Goal: Task Accomplishment & Management: Use online tool/utility

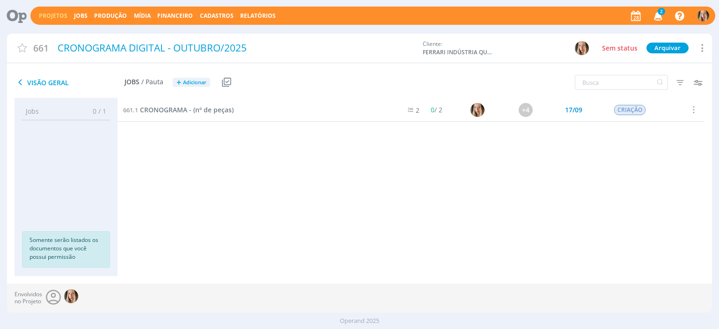
click at [57, 17] on link "Projetos" at bounding box center [53, 16] width 29 height 8
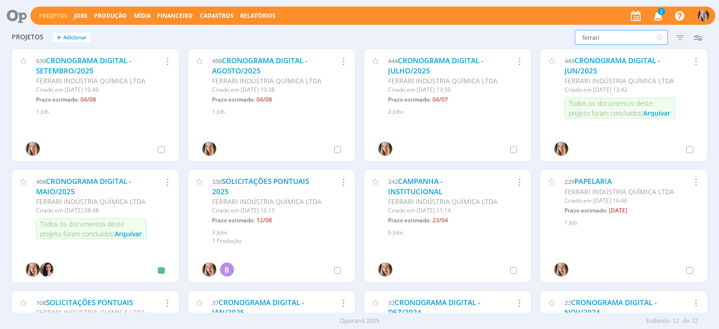
click at [607, 35] on input "ferrari" at bounding box center [621, 37] width 93 height 15
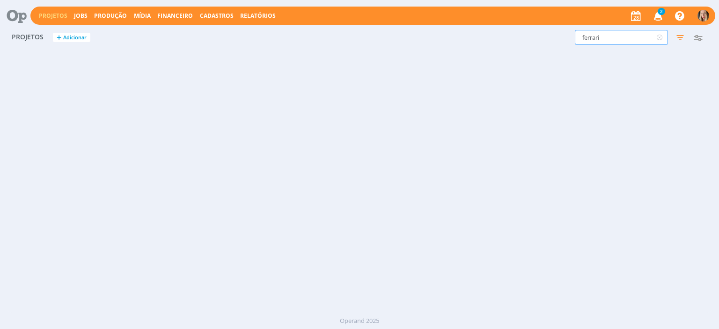
drag, startPoint x: 607, startPoint y: 35, endPoint x: 547, endPoint y: 40, distance: 60.6
click at [547, 40] on div "ferrari Filtros Filtrar Limpar ferrari Status Clientes Selecione Data de criaçã…" at bounding box center [579, 37] width 255 height 15
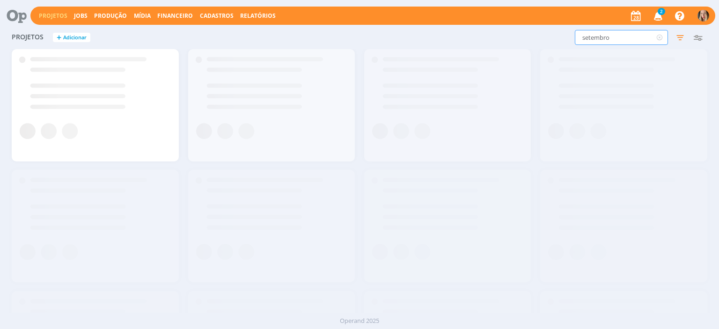
type input "setembro"
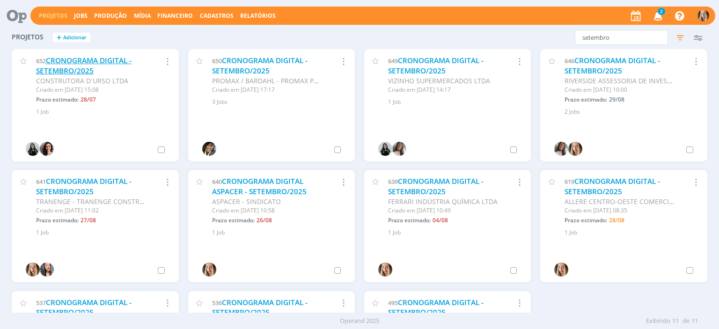
click at [97, 58] on link "CRONOGRAMA DIGITAL - SETEMBRO/2025" at bounding box center [83, 66] width 95 height 20
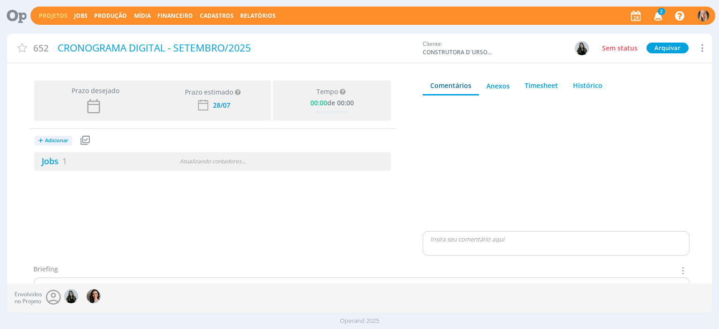
click at [48, 16] on link "Projetos" at bounding box center [53, 16] width 29 height 8
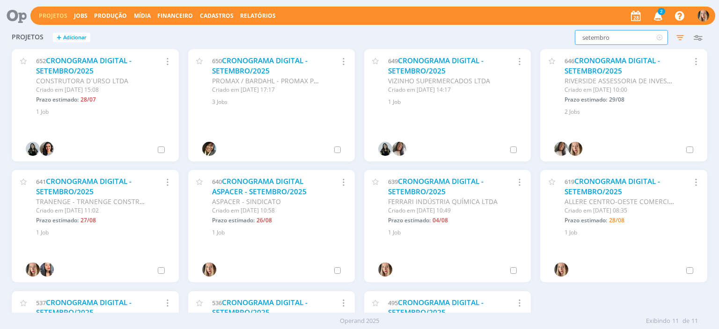
drag, startPoint x: 257, startPoint y: 26, endPoint x: 506, endPoint y: 37, distance: 249.2
click at [506, 37] on div "setembro Filtros Filtrar [GEOGRAPHIC_DATA] setembro Status Clientes Selecione D…" at bounding box center [579, 37] width 255 height 15
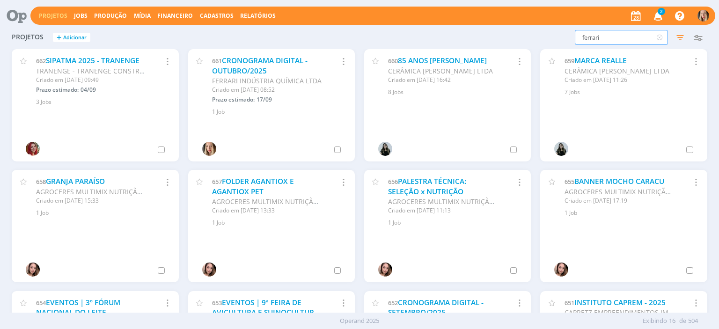
type input "ferrari"
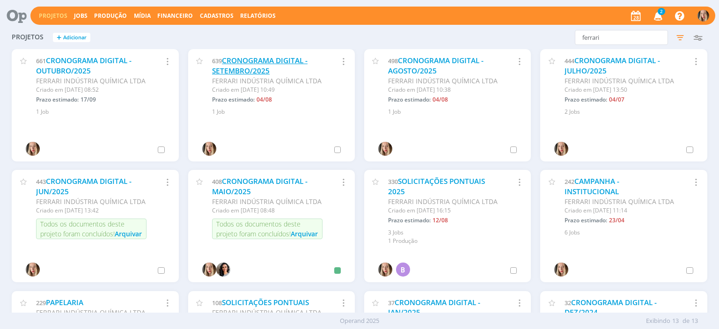
click at [241, 68] on link "CRONOGRAMA DIGITAL - SETEMBRO/2025" at bounding box center [259, 66] width 95 height 20
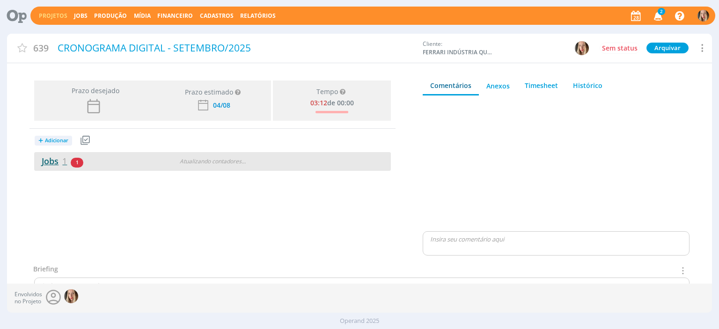
click at [57, 160] on link "Jobs 1" at bounding box center [50, 160] width 33 height 11
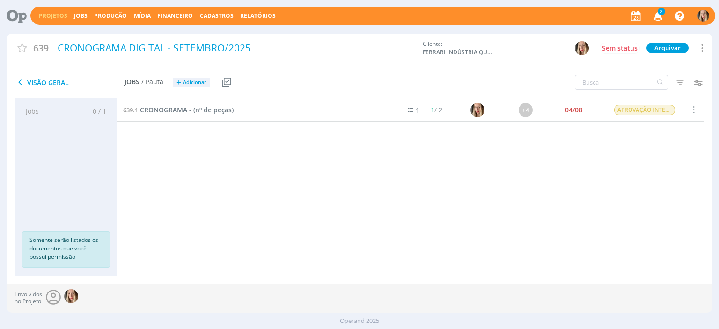
click at [202, 108] on span "CRONOGRAMA - (nº de peças)" at bounding box center [187, 109] width 94 height 9
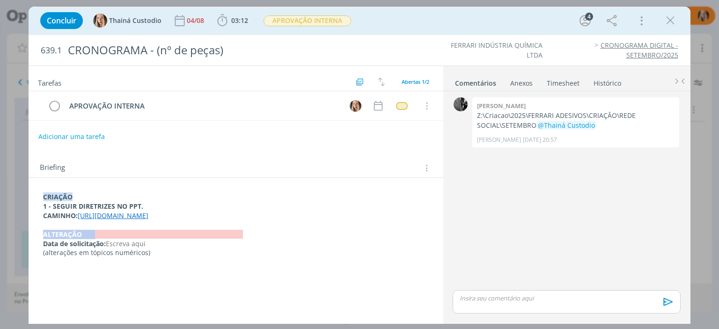
drag, startPoint x: 41, startPoint y: 238, endPoint x: 94, endPoint y: 243, distance: 53.1
click at [94, 243] on div "CRIAÇÃO 1 - SEGUIR DIRETRIZES NO PPT. CAMINHO: [URL][DOMAIN_NAME] ﻿ALTERAÇÃO Da…" at bounding box center [235, 225] width 399 height 72
drag, startPoint x: 39, startPoint y: 243, endPoint x: 91, endPoint y: 244, distance: 51.5
click at [91, 244] on div "CRIAÇÃO 1 - SEGUIR DIRETRIZES NO PPT. CAMINHO: [URL][DOMAIN_NAME] ﻿ALTERAÇÃO Da…" at bounding box center [235, 225] width 399 height 72
copy strong "﻿ALTERAÇÃO"
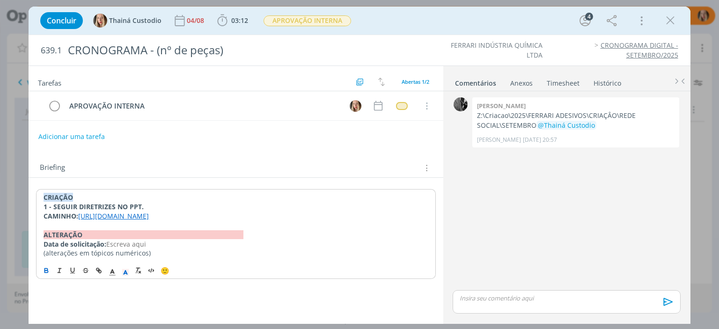
click at [40, 196] on div "CRIAÇÃO 1 - SEGUIR DIRETRIZES NO PPT. CAMINHO: [URL][DOMAIN_NAME] ﻿ALTERAÇÃO Da…" at bounding box center [235, 225] width 399 height 72
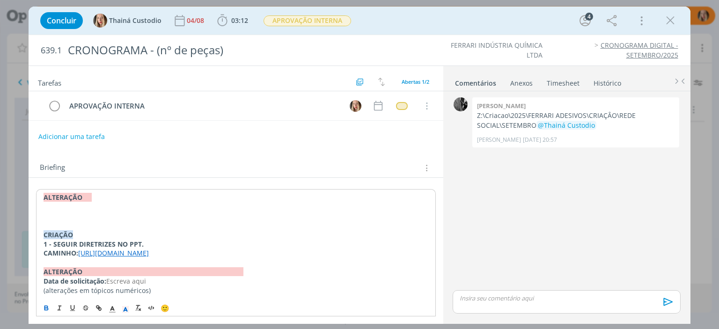
click at [43, 212] on div "﻿ALTERAÇÃO ﻿ CRIAÇÃO 1 - SEGUIR DIRETRIZES NO PPT. CAMINHO: [URL][DOMAIN_NAME] …" at bounding box center [235, 244] width 399 height 110
click at [54, 211] on p "dialog" at bounding box center [235, 215] width 385 height 9
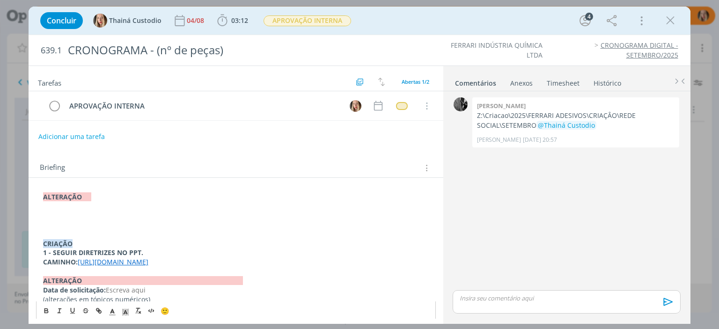
click at [54, 211] on p "dialog" at bounding box center [235, 215] width 385 height 9
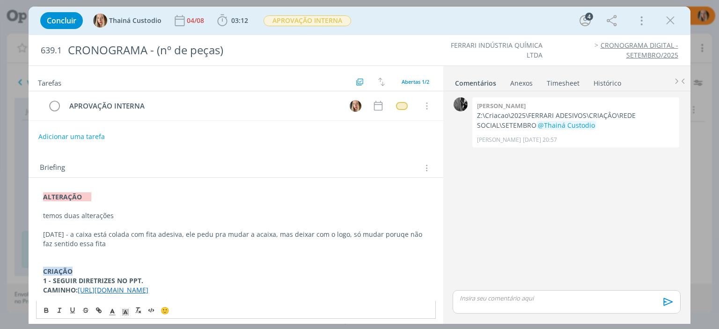
click at [233, 234] on p "[DATE] - a caixa está colada com fita adesiva, ele pedu pra mudar a acaixa, mas…" at bounding box center [235, 239] width 385 height 19
click at [283, 232] on p "[DATE] - a caixa está colada com fita adesiva, ele pediu pra mudar a acaixa, ma…" at bounding box center [235, 239] width 385 height 19
click at [113, 250] on p "dialog" at bounding box center [235, 252] width 385 height 9
click at [40, 235] on div "﻿ALTERAÇÃO temos duas alterações [DATE] - a caixa está colada com fita adesiva,…" at bounding box center [235, 262] width 399 height 146
drag, startPoint x: 110, startPoint y: 232, endPoint x: 21, endPoint y: 222, distance: 90.0
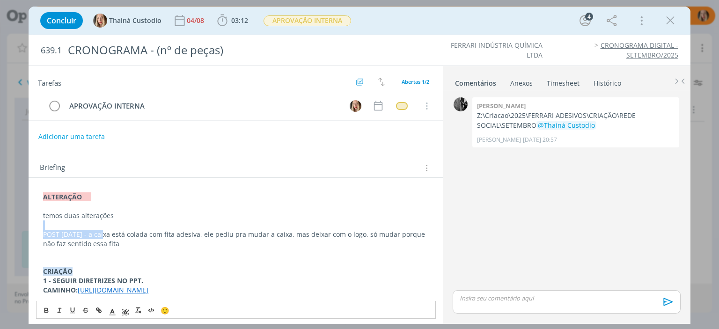
click at [21, 222] on div "Concluir Thainá Custodio [DATE] 03:12 Iniciar Apontar Data * [DATE] Horas * 00:…" at bounding box center [359, 164] width 719 height 329
click at [46, 309] on icon "dialog" at bounding box center [46, 310] width 7 height 7
click at [97, 257] on p "dialog" at bounding box center [235, 261] width 385 height 9
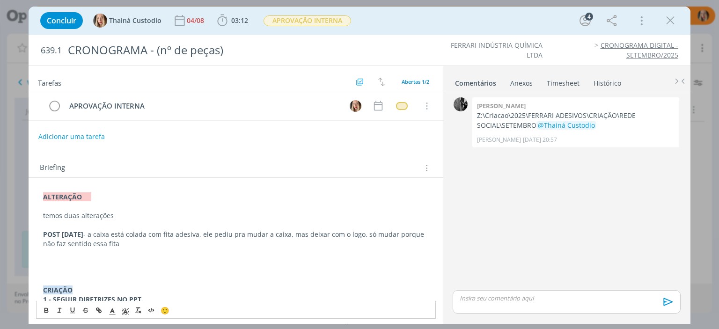
click at [53, 258] on p "dialog" at bounding box center [235, 261] width 385 height 9
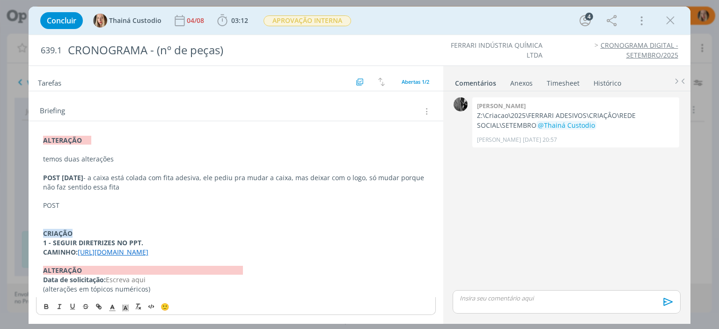
click at [78, 191] on p "dialog" at bounding box center [235, 195] width 385 height 9
click at [80, 201] on p "POST" at bounding box center [235, 205] width 385 height 9
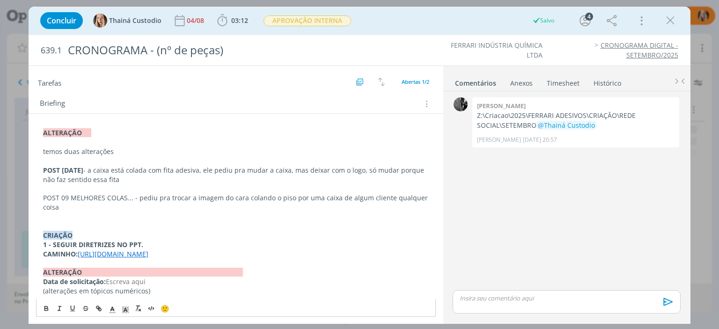
drag, startPoint x: 223, startPoint y: 271, endPoint x: 225, endPoint y: 264, distance: 7.3
click at [225, 259] on p "CAMINHO: [URL][DOMAIN_NAME]" at bounding box center [235, 253] width 385 height 9
copy link "[URL][DOMAIN_NAME]"
click at [315, 168] on p "POST [DATE] - a caixa está colada com fita adesiva, ele pediu pra mudar a caixa…" at bounding box center [235, 175] width 385 height 19
drag, startPoint x: 230, startPoint y: 171, endPoint x: 247, endPoint y: 180, distance: 18.9
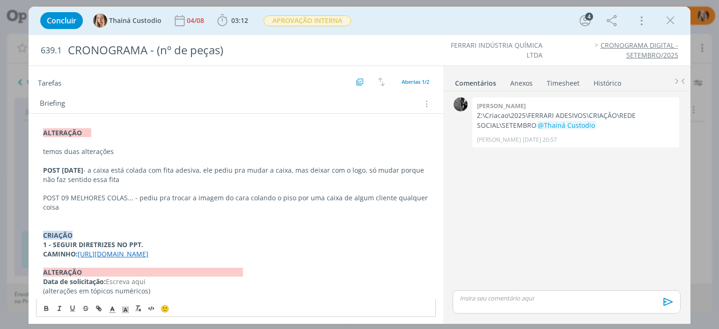
click at [245, 180] on p "POST [DATE] - a caixa está colada com fita adesiva, ele pediu pra mudar a caixa…" at bounding box center [235, 175] width 385 height 19
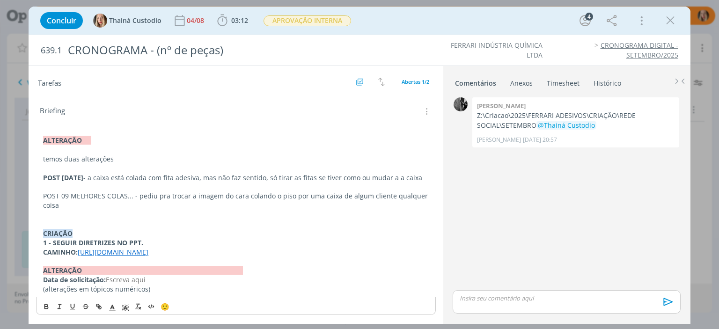
click at [73, 205] on p "POST 09 MELHORES COLAS... - pediu pra trocar a imagem do cara colando o piso po…" at bounding box center [235, 200] width 385 height 19
drag, startPoint x: 387, startPoint y: 196, endPoint x: 422, endPoint y: 211, distance: 38.2
click at [422, 211] on div "﻿ALTERAÇÃO temos duas alterações POST [DATE] - a caixa está colada com fita ade…" at bounding box center [235, 214] width 399 height 165
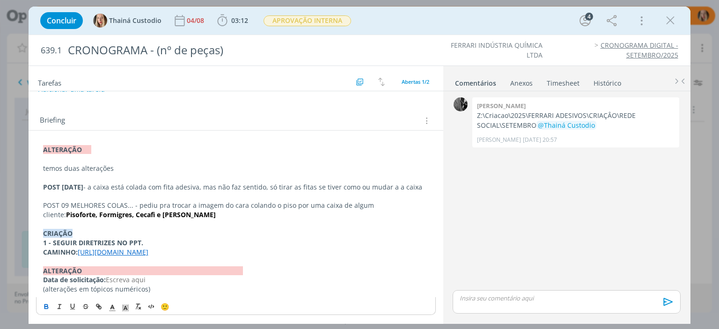
click at [103, 210] on strong "Pisoforte, Formigres, Cecafi e [PERSON_NAME]" at bounding box center [141, 214] width 150 height 9
click at [106, 210] on strong "Pisoforte, Formigres, Cecafi e [PERSON_NAME]" at bounding box center [141, 214] width 150 height 9
click at [168, 206] on p "POST 09 MELHORES COLAS... - pediu pra trocar a imagem do cara colando o piso po…" at bounding box center [235, 210] width 385 height 19
drag, startPoint x: 131, startPoint y: 197, endPoint x: 42, endPoint y: 195, distance: 89.9
click at [42, 195] on div "﻿ALTERAÇÃO temos duas alterações POST [DATE] - a caixa está colada com fita ade…" at bounding box center [235, 219] width 399 height 155
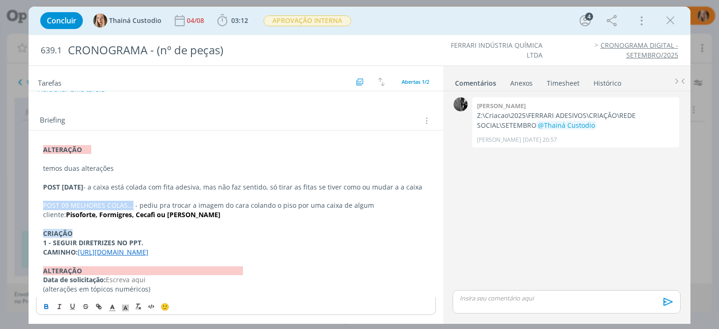
click at [47, 307] on icon "dialog" at bounding box center [46, 306] width 7 height 7
click at [62, 183] on strong "POST [DATE]" at bounding box center [63, 187] width 40 height 9
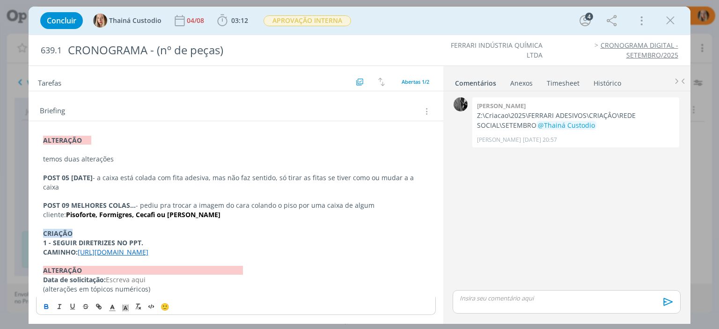
click at [199, 209] on p "POST 09 MELHORES COLAS... - pediu pra trocar a imagem do cara colando o piso po…" at bounding box center [235, 210] width 385 height 19
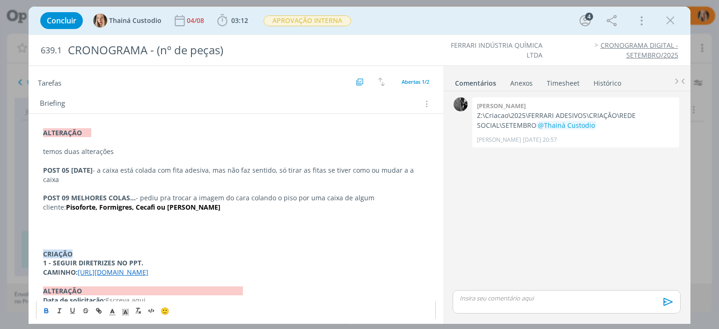
scroll to position [0, 0]
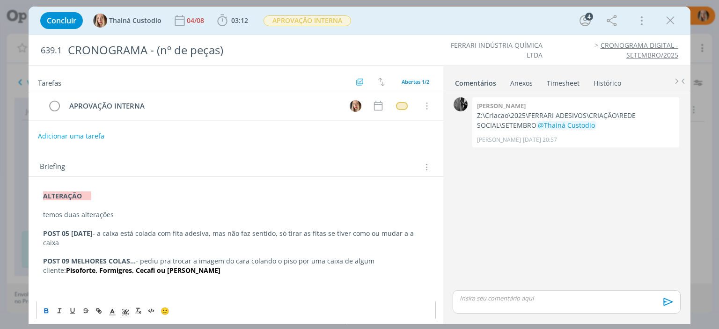
click at [51, 142] on button "Adicionar uma tarefa" at bounding box center [71, 136] width 66 height 16
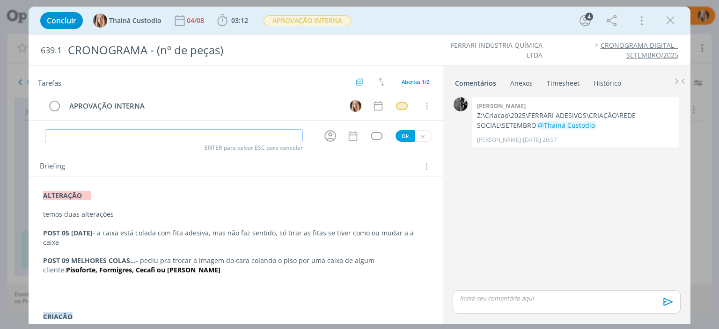
type input "c"
click at [324, 138] on icon "dialog" at bounding box center [330, 137] width 12 height 12
type input "CRIAÇÃO"
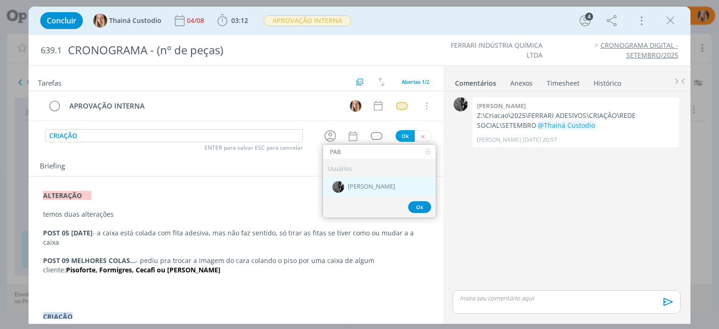
type input "PAB"
click at [343, 188] on div "[PERSON_NAME]" at bounding box center [379, 186] width 113 height 19
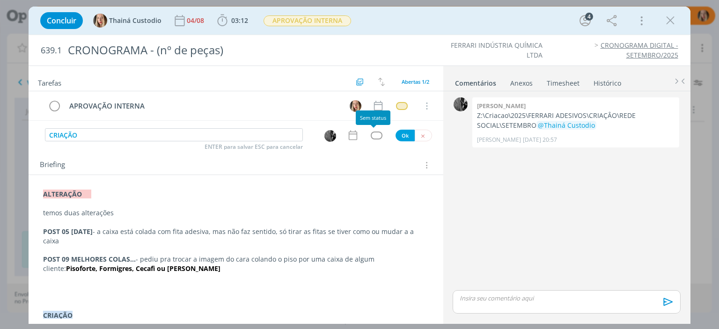
click at [374, 133] on div "dialog" at bounding box center [377, 135] width 12 height 8
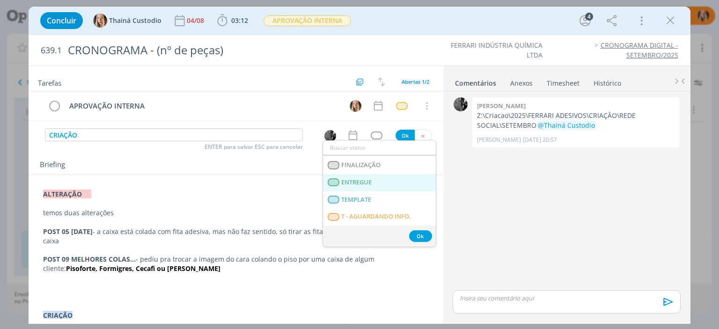
scroll to position [239, 0]
click at [355, 183] on span "T - LIBERADO" at bounding box center [361, 182] width 38 height 7
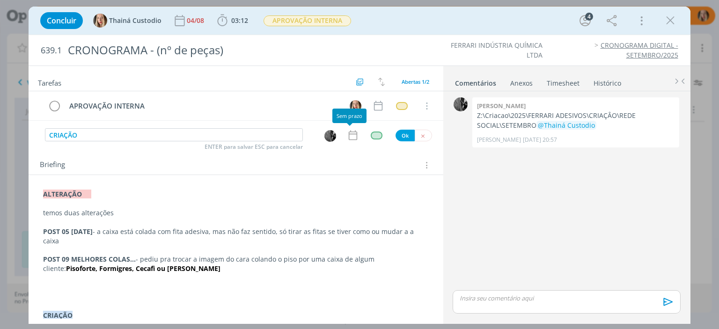
click at [351, 139] on icon "dialog" at bounding box center [352, 136] width 8 height 10
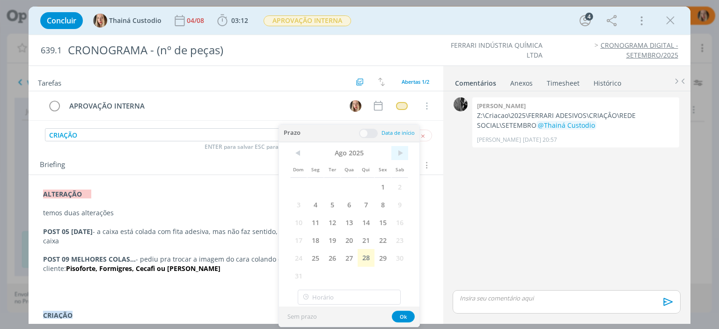
click at [402, 156] on span ">" at bounding box center [399, 153] width 17 height 14
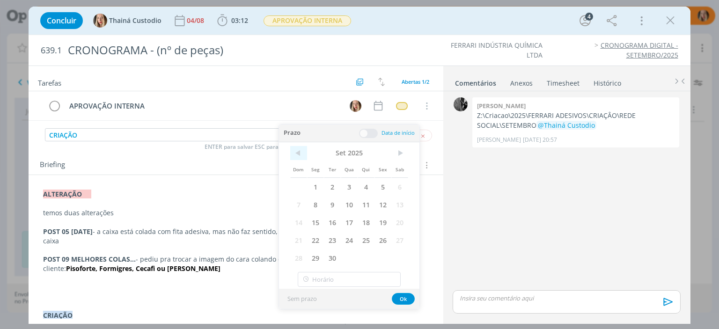
click at [298, 152] on span "<" at bounding box center [298, 153] width 17 height 14
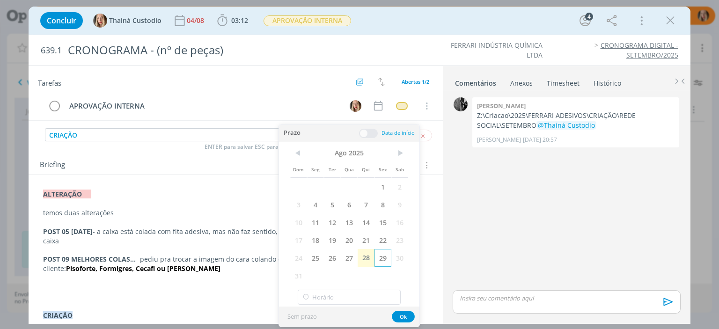
click at [381, 262] on span "29" at bounding box center [382, 258] width 17 height 18
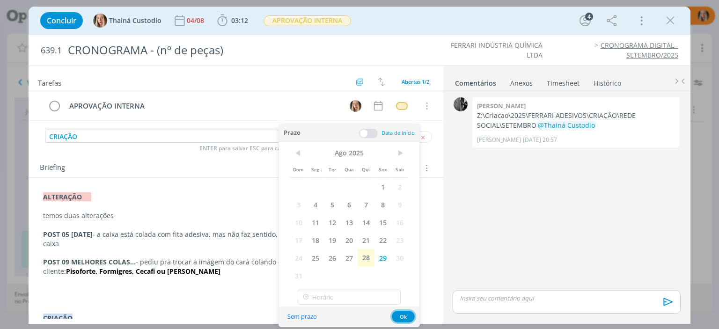
click at [401, 316] on button "Ok" at bounding box center [403, 317] width 23 height 12
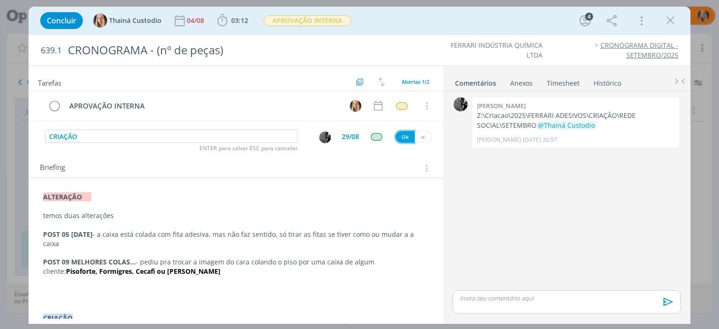
click at [401, 139] on button "Ok" at bounding box center [404, 137] width 19 height 12
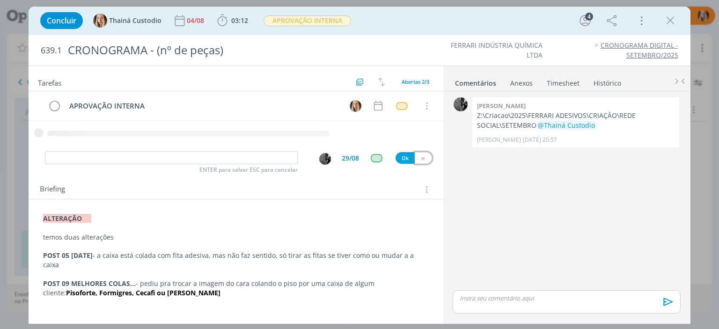
click at [420, 155] on icon "dialog" at bounding box center [423, 158] width 6 height 6
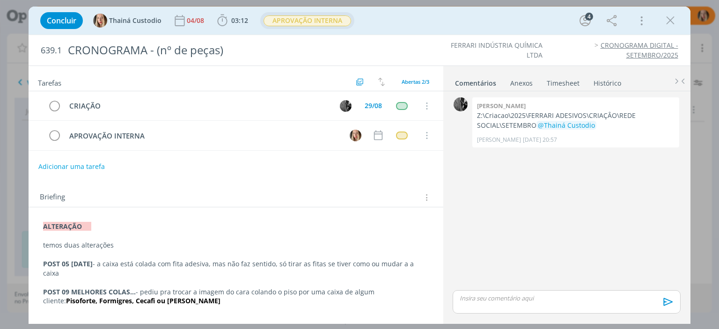
click at [304, 26] on span "APROVAÇÃO INTERNA" at bounding box center [307, 20] width 88 height 11
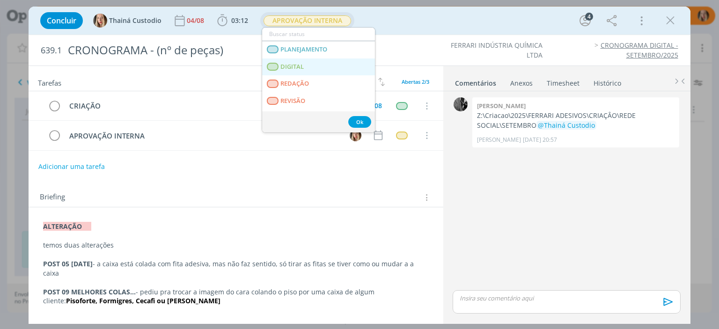
scroll to position [94, 0]
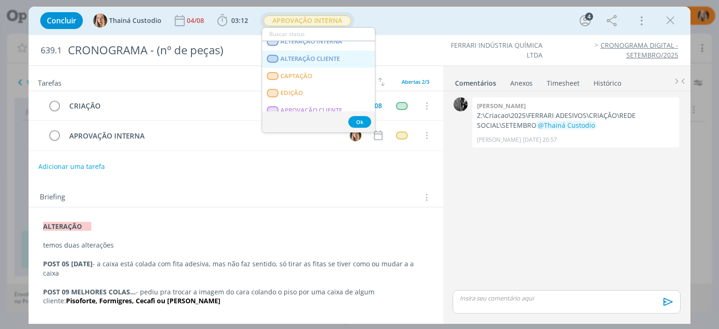
click at [320, 54] on CLIENTE "ALTERAÇÃO CLIENTE" at bounding box center [318, 59] width 113 height 17
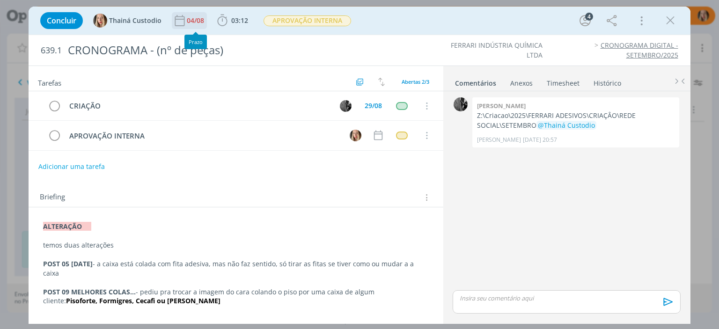
click at [198, 22] on div "04/08" at bounding box center [196, 20] width 19 height 7
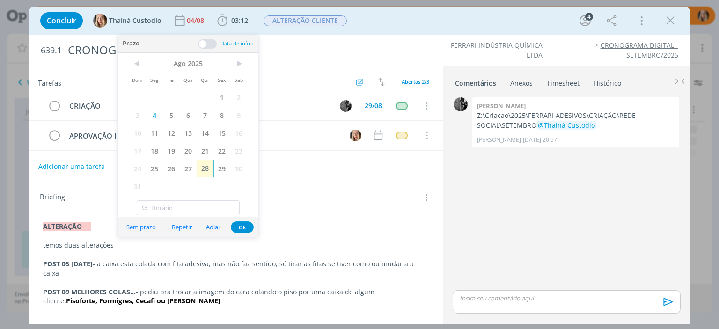
click at [223, 167] on span "29" at bounding box center [221, 169] width 17 height 18
click at [241, 223] on button "Ok" at bounding box center [242, 227] width 23 height 12
